Goal: Complete application form

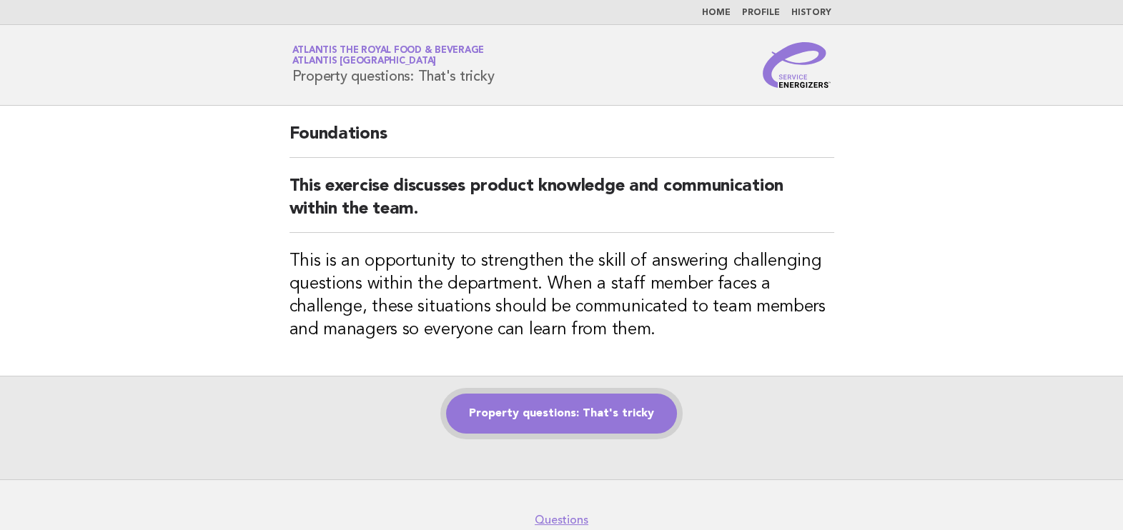
click at [563, 412] on link "Property questions: That's tricky" at bounding box center [561, 414] width 231 height 40
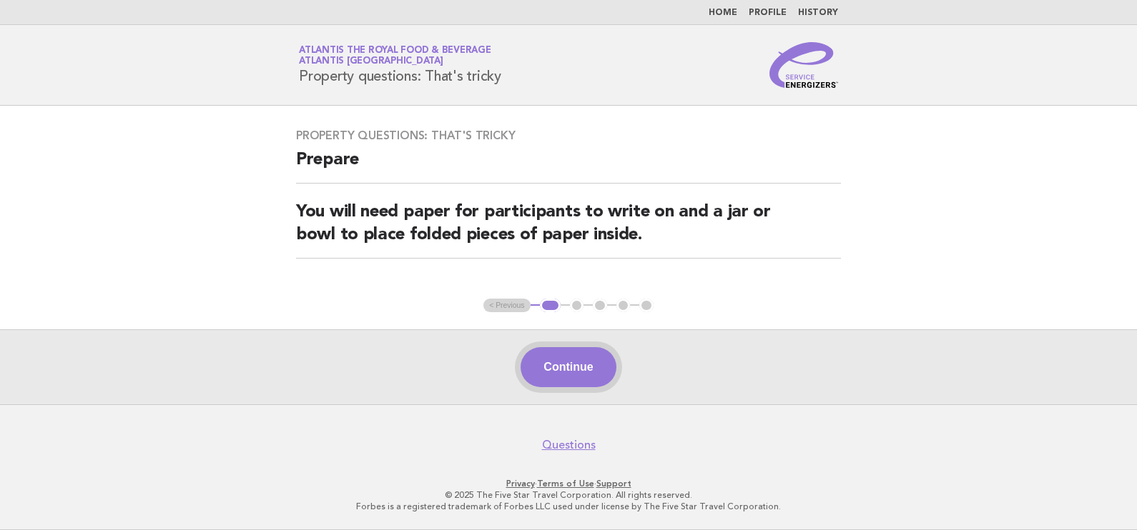
click at [578, 377] on button "Continue" at bounding box center [567, 367] width 95 height 40
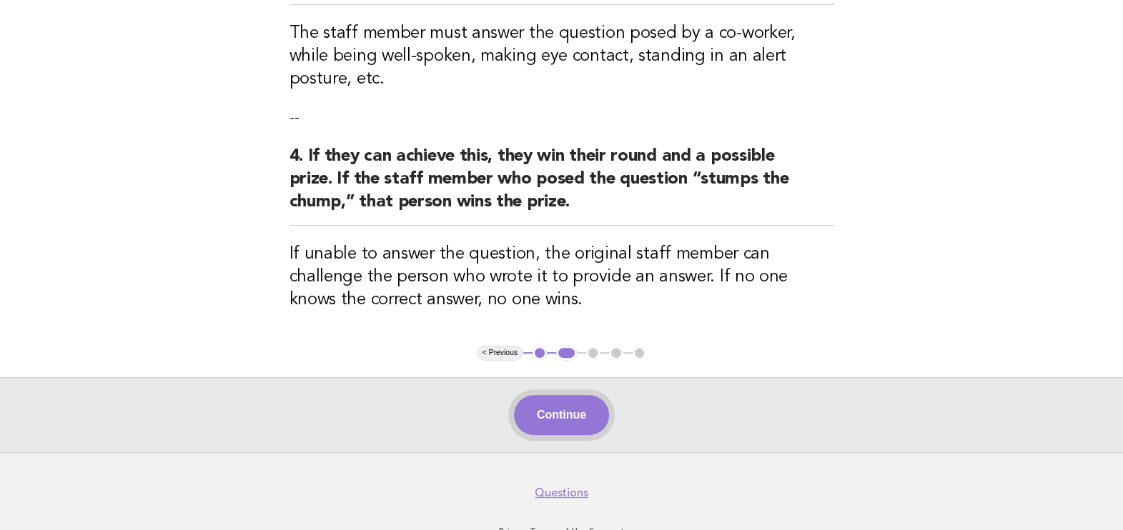
click at [554, 395] on button "Continue" at bounding box center [561, 415] width 95 height 40
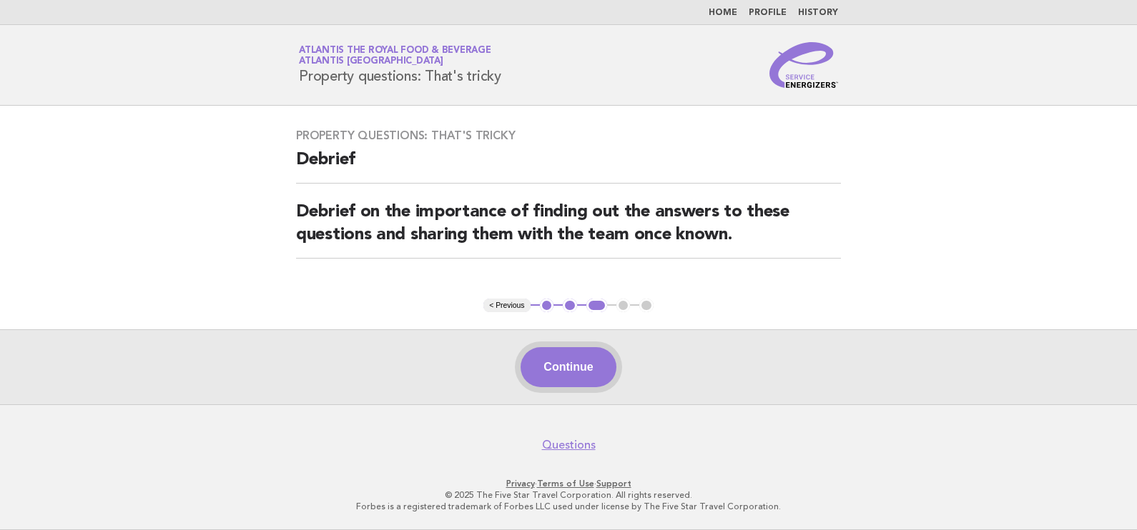
click at [563, 362] on button "Continue" at bounding box center [567, 367] width 95 height 40
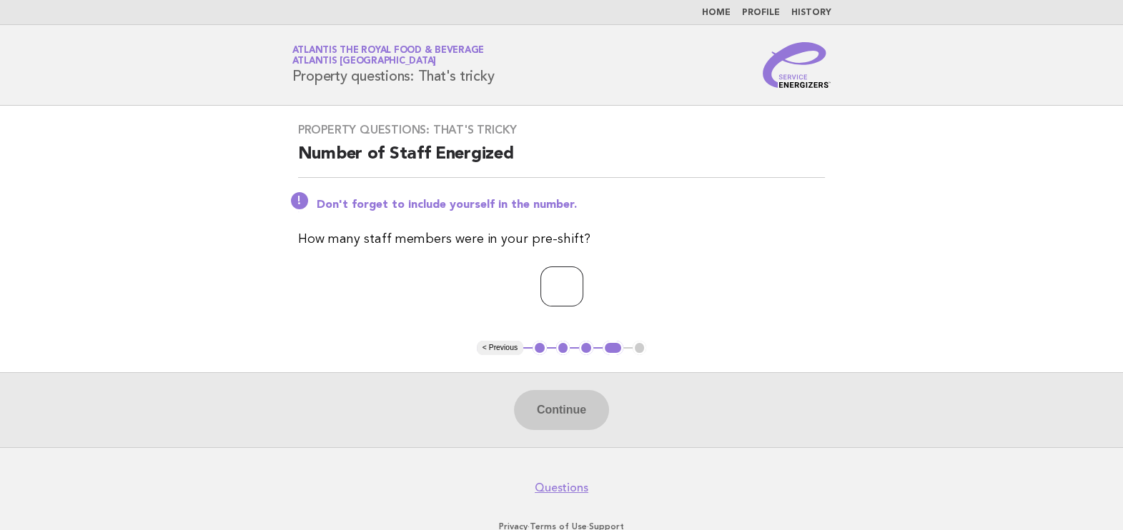
click at [573, 286] on input "number" at bounding box center [561, 287] width 43 height 40
type input "**"
click at [581, 416] on button "Continue" at bounding box center [561, 410] width 95 height 40
